Goal: Communication & Community: Connect with others

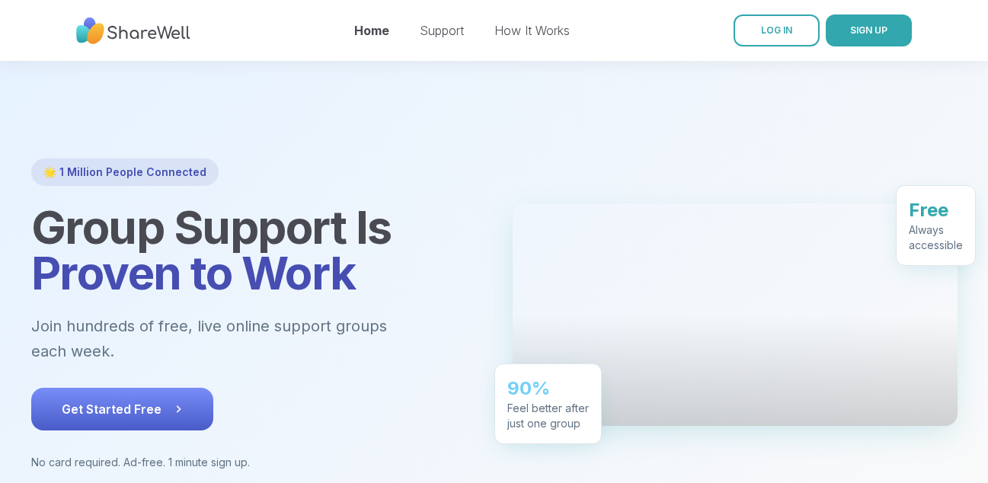
click at [174, 401] on icon at bounding box center [178, 408] width 15 height 15
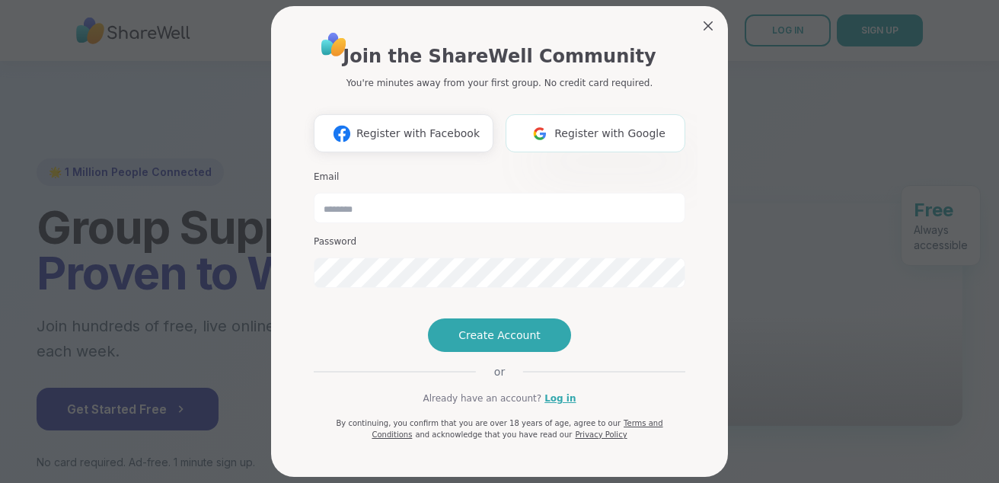
click at [593, 121] on button "Register with Google" at bounding box center [596, 133] width 180 height 38
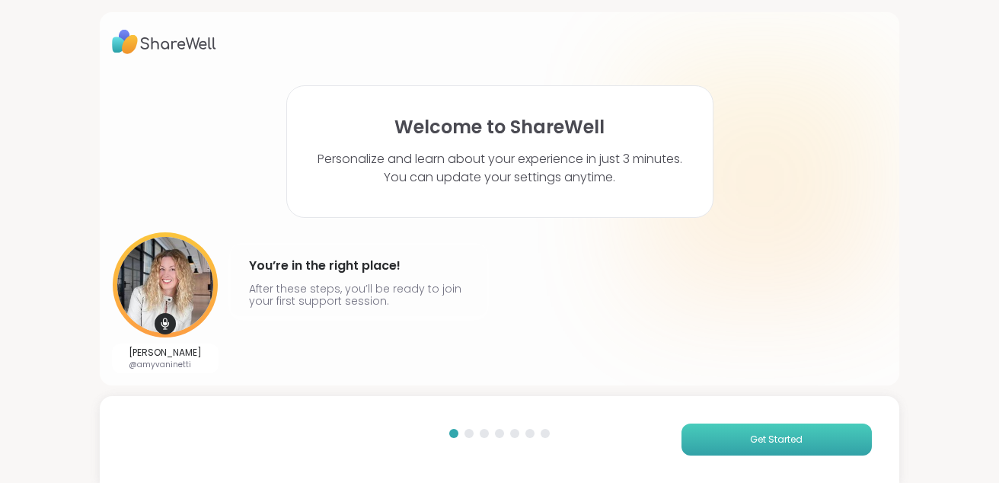
click at [707, 427] on button "Get Started" at bounding box center [777, 440] width 190 height 32
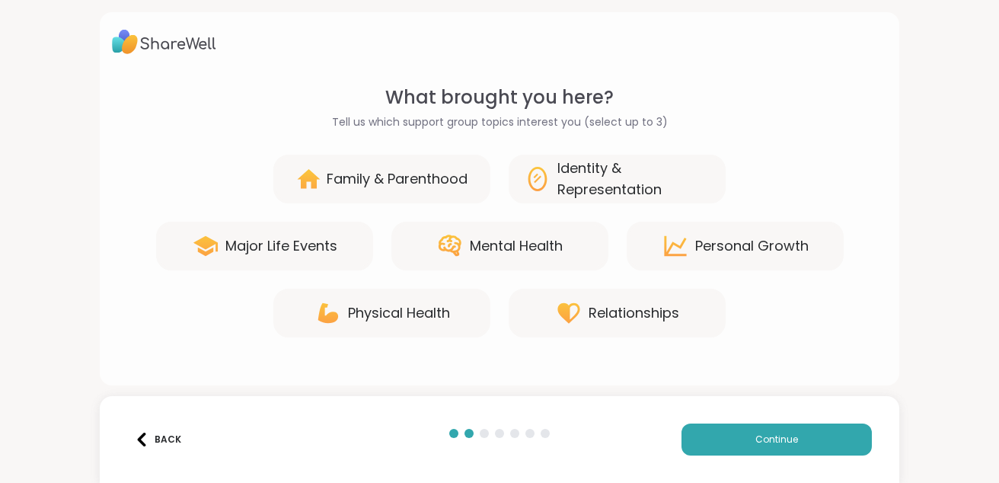
click at [475, 247] on div "Mental Health" at bounding box center [516, 245] width 93 height 21
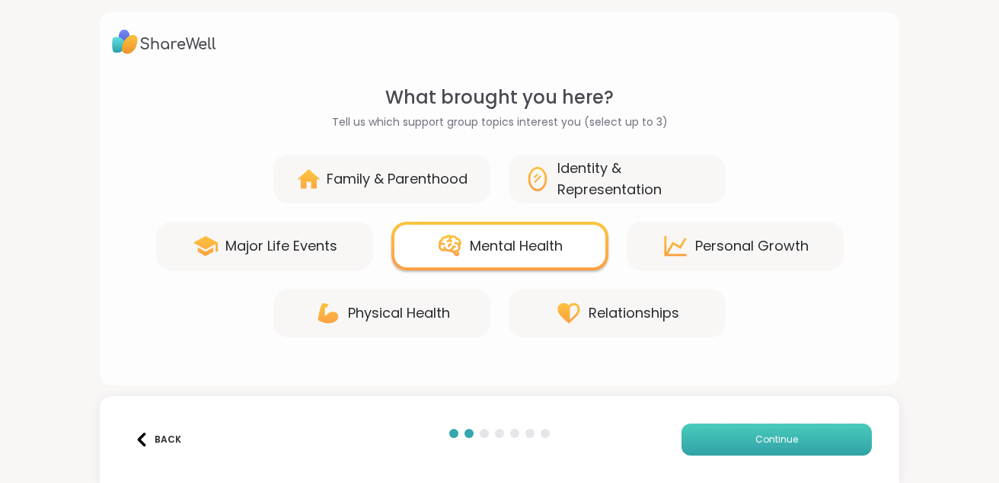
click at [694, 437] on button "Continue" at bounding box center [777, 440] width 190 height 32
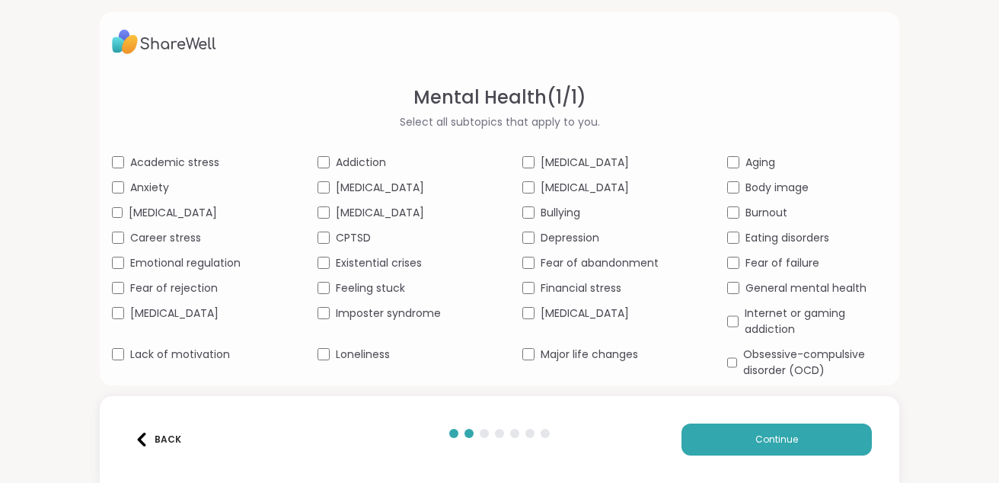
click at [718, 272] on div "Academic stress Addiction [MEDICAL_DATA] Aging Anxiety [MEDICAL_DATA] [MEDICAL_…" at bounding box center [500, 304] width 776 height 299
click at [730, 337] on div "Internet or gaming addiction" at bounding box center [807, 321] width 159 height 32
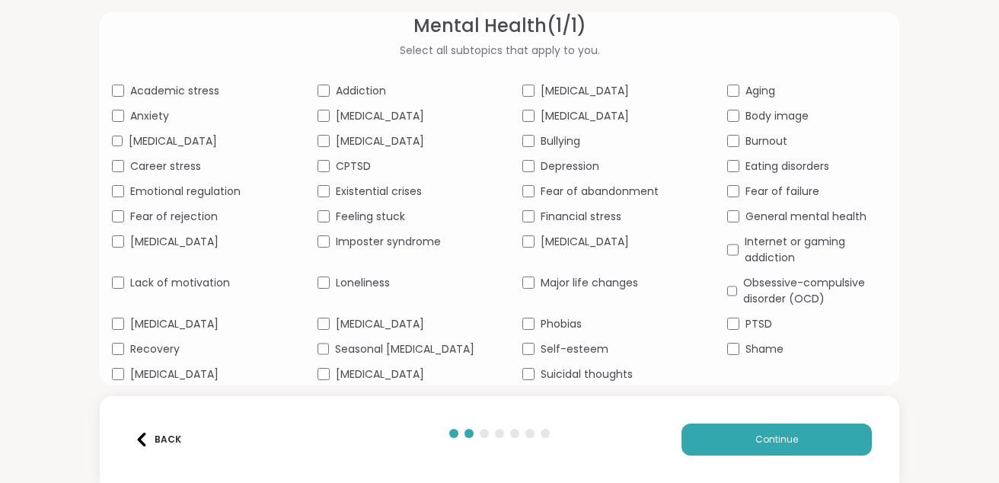
scroll to position [101, 0]
click at [515, 339] on div "Academic stress Addiction [MEDICAL_DATA] Aging Anxiety [MEDICAL_DATA] [MEDICAL_…" at bounding box center [500, 232] width 776 height 299
click at [713, 444] on button "Continue" at bounding box center [777, 440] width 190 height 32
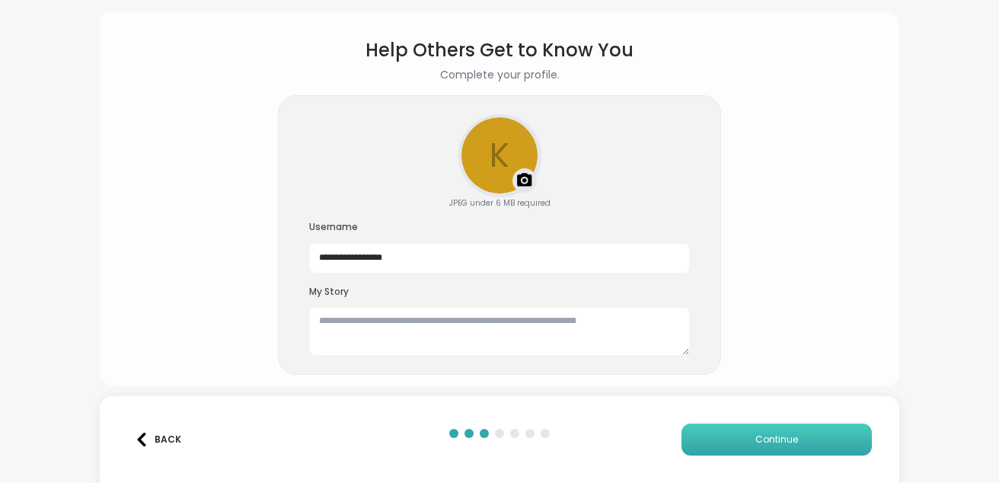
scroll to position [47, 0]
click at [394, 322] on textarea at bounding box center [499, 331] width 381 height 49
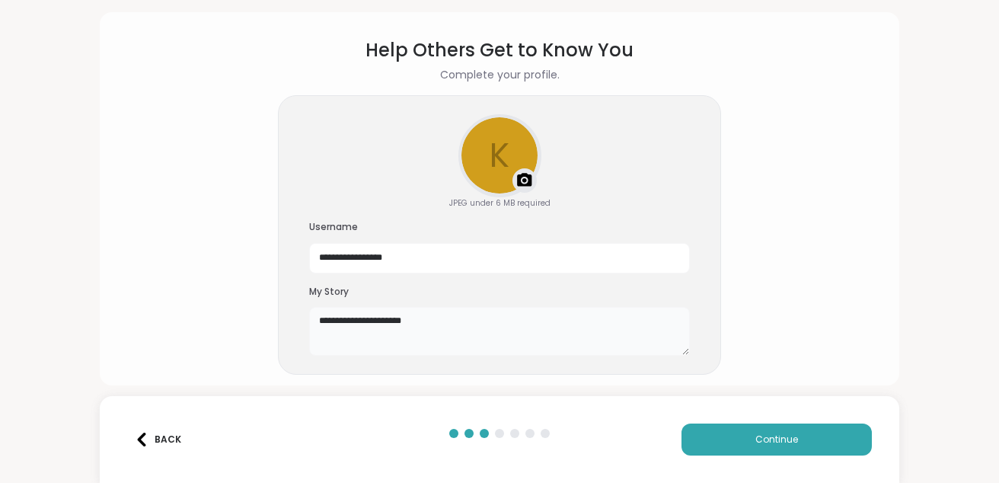
click at [382, 321] on textarea "**********" at bounding box center [499, 331] width 381 height 49
click at [436, 318] on textarea "**********" at bounding box center [499, 331] width 381 height 49
type textarea "**********"
click at [766, 443] on span "Continue" at bounding box center [777, 440] width 43 height 14
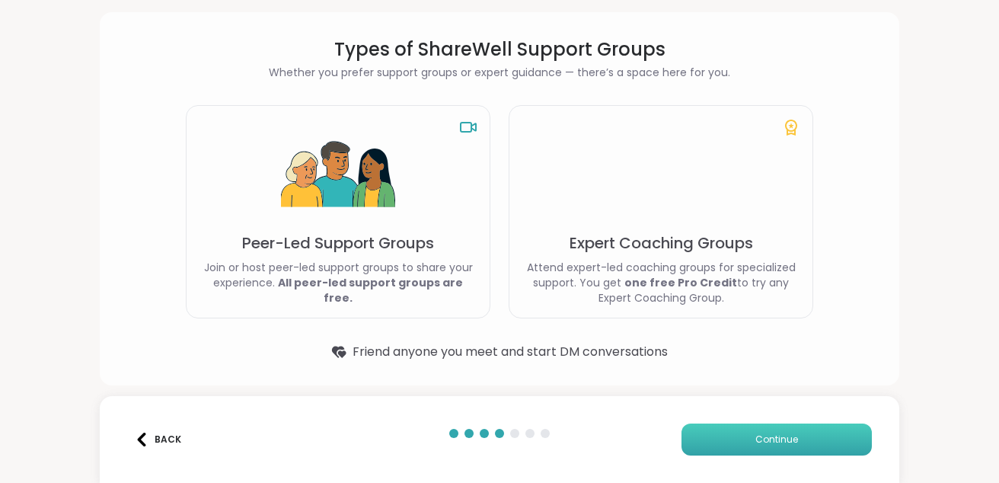
scroll to position [46, 0]
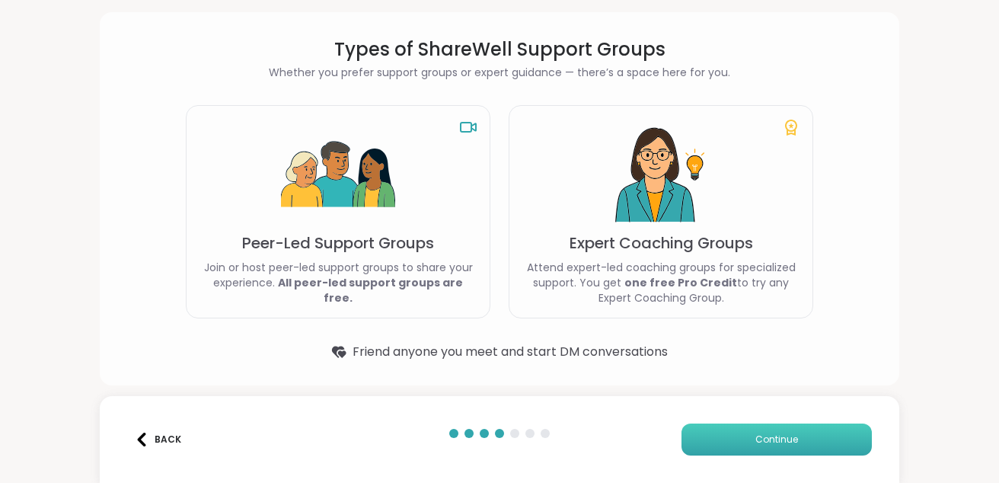
click at [766, 443] on span "Continue" at bounding box center [777, 440] width 43 height 14
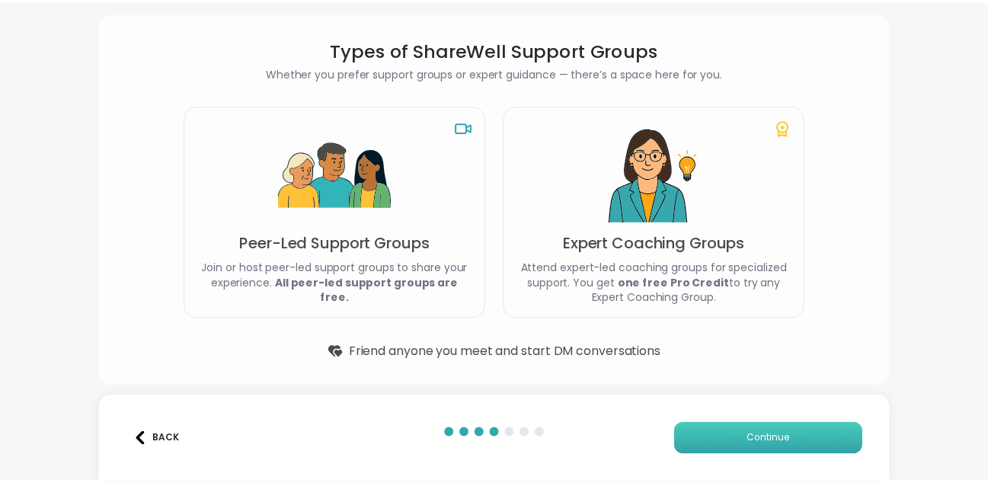
scroll to position [0, 0]
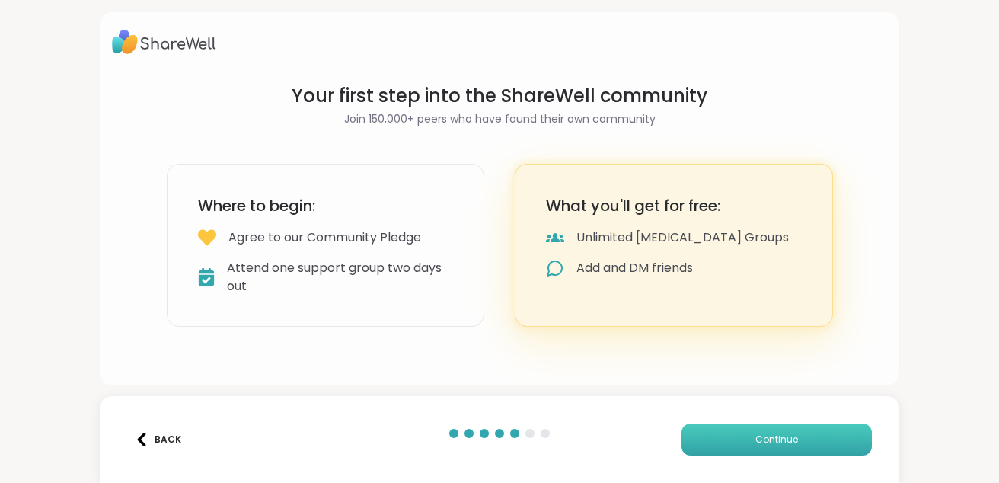
click at [766, 443] on span "Continue" at bounding box center [777, 440] width 43 height 14
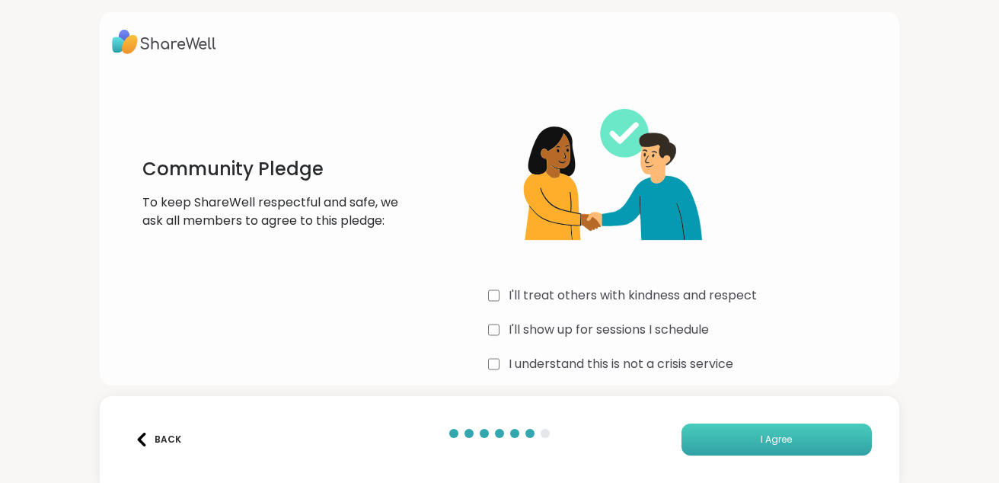
click at [709, 426] on button "I Agree" at bounding box center [777, 440] width 190 height 32
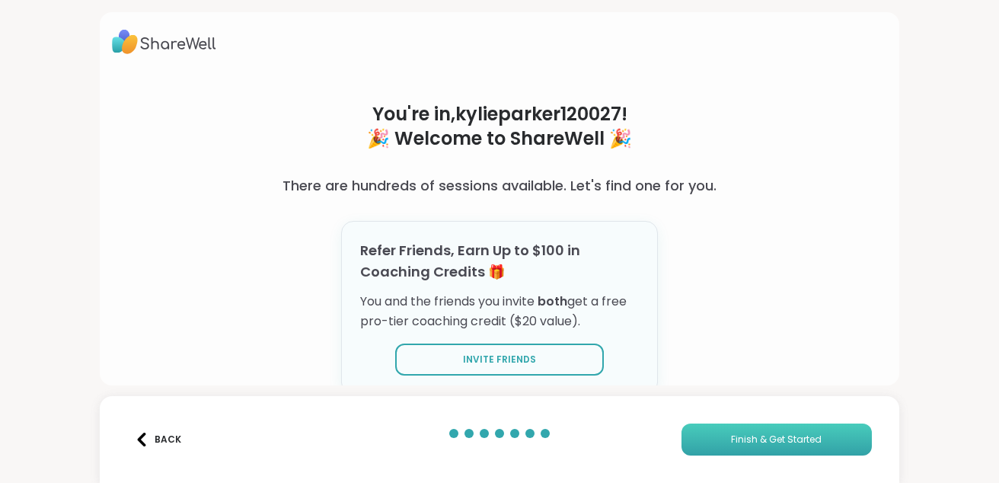
click at [712, 447] on button "Finish & Get Started" at bounding box center [777, 440] width 190 height 32
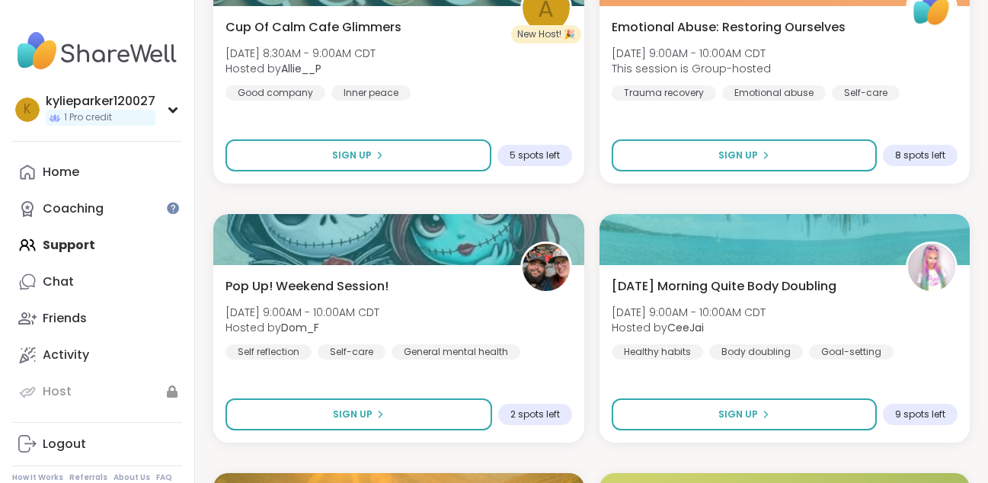
scroll to position [582, 0]
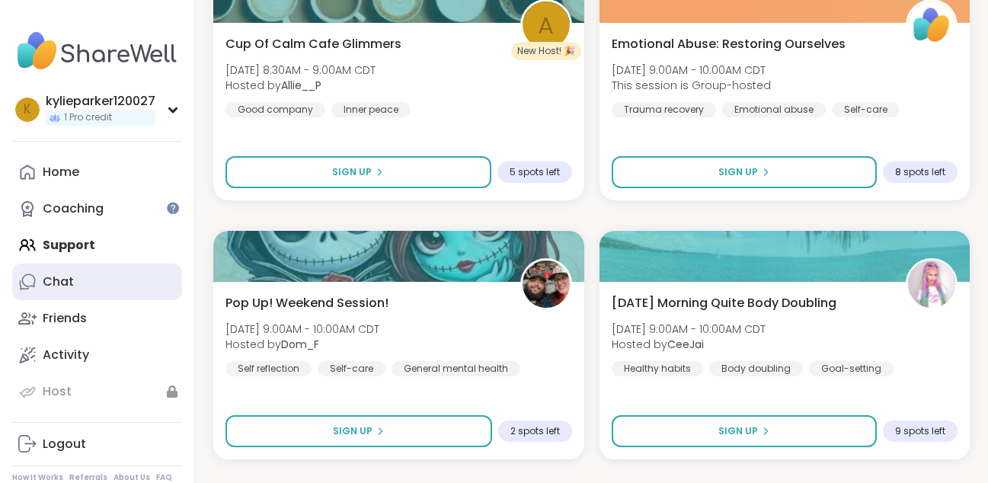
click at [127, 293] on link "Chat" at bounding box center [97, 282] width 170 height 37
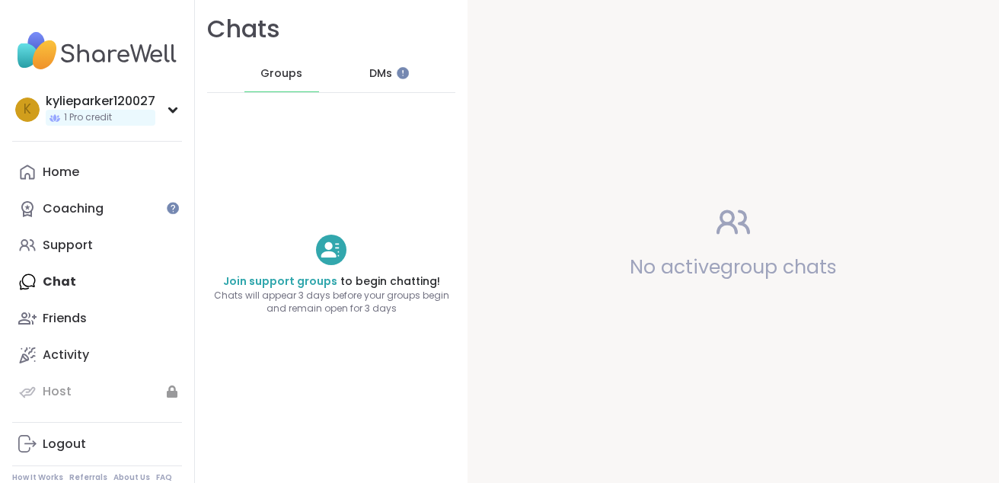
click at [369, 78] on span "DMs" at bounding box center [380, 73] width 23 height 15
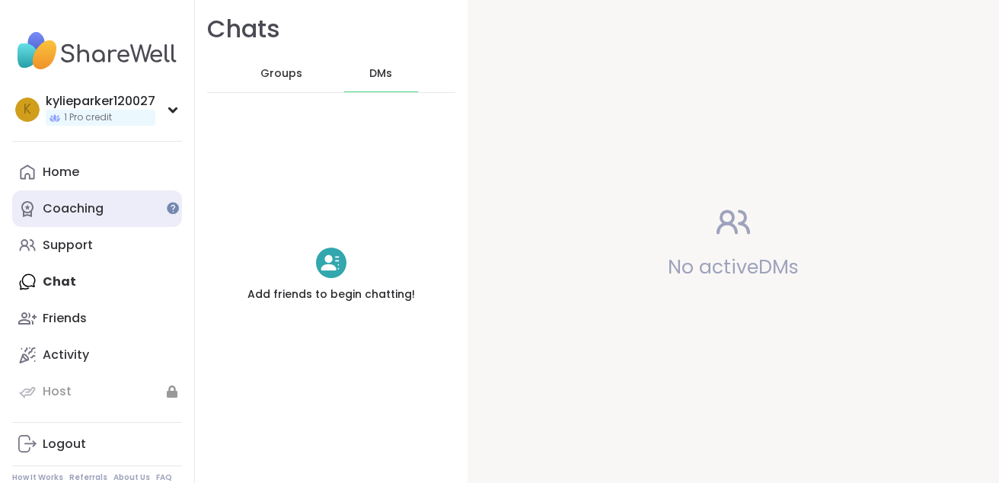
click at [91, 214] on div "Coaching" at bounding box center [73, 208] width 61 height 17
